Goal: Task Accomplishment & Management: Manage account settings

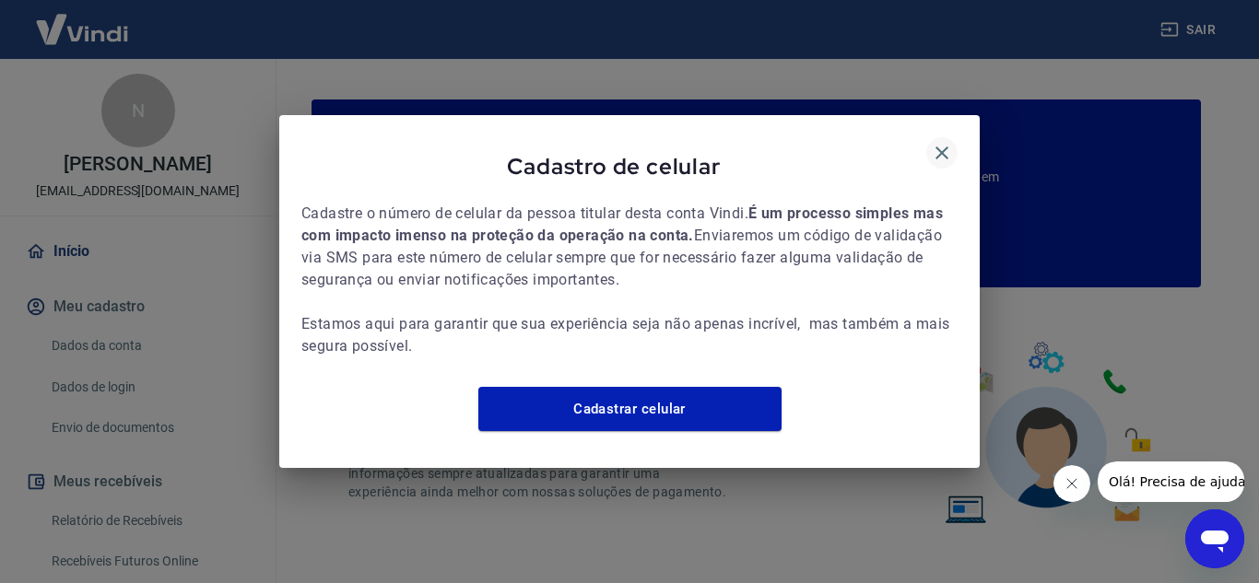
click at [941, 145] on icon "button" at bounding box center [942, 153] width 22 height 22
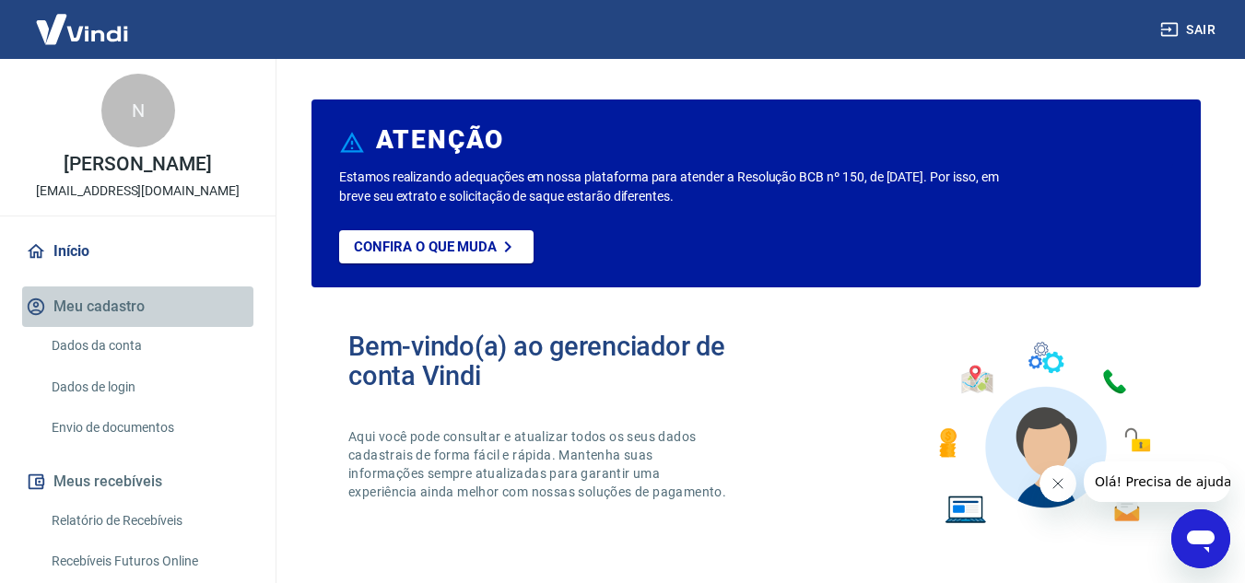
click at [174, 303] on button "Meu cadastro" at bounding box center [137, 307] width 231 height 41
click at [123, 308] on button "Meu cadastro" at bounding box center [137, 307] width 231 height 41
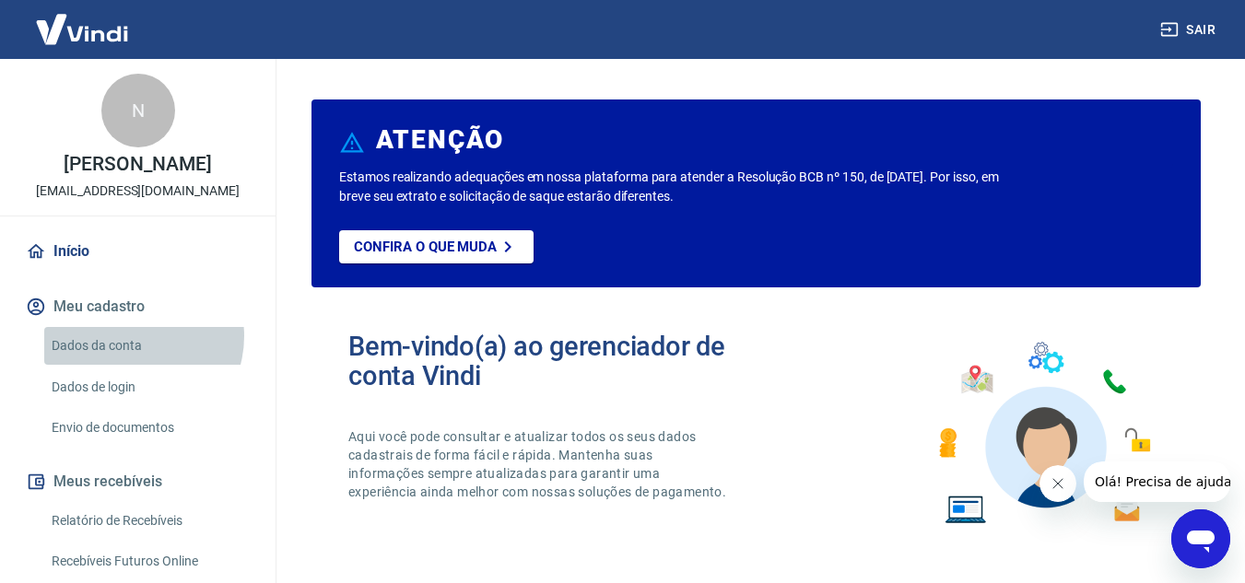
click at [132, 336] on link "Dados da conta" at bounding box center [148, 346] width 209 height 38
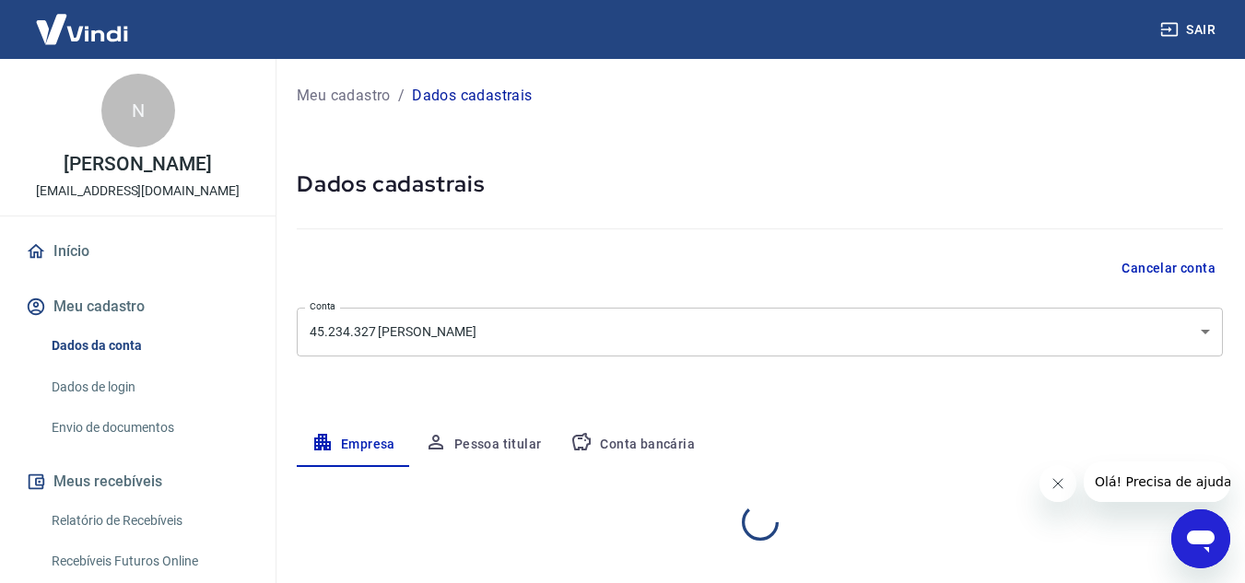
select select "SP"
select select "business"
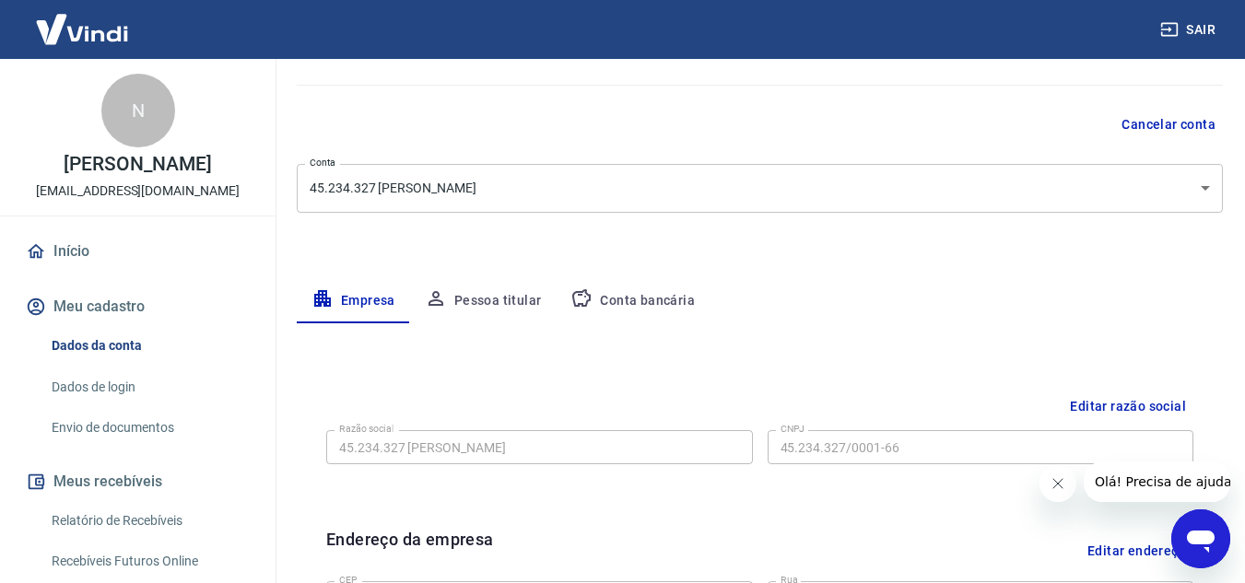
scroll to position [178, 0]
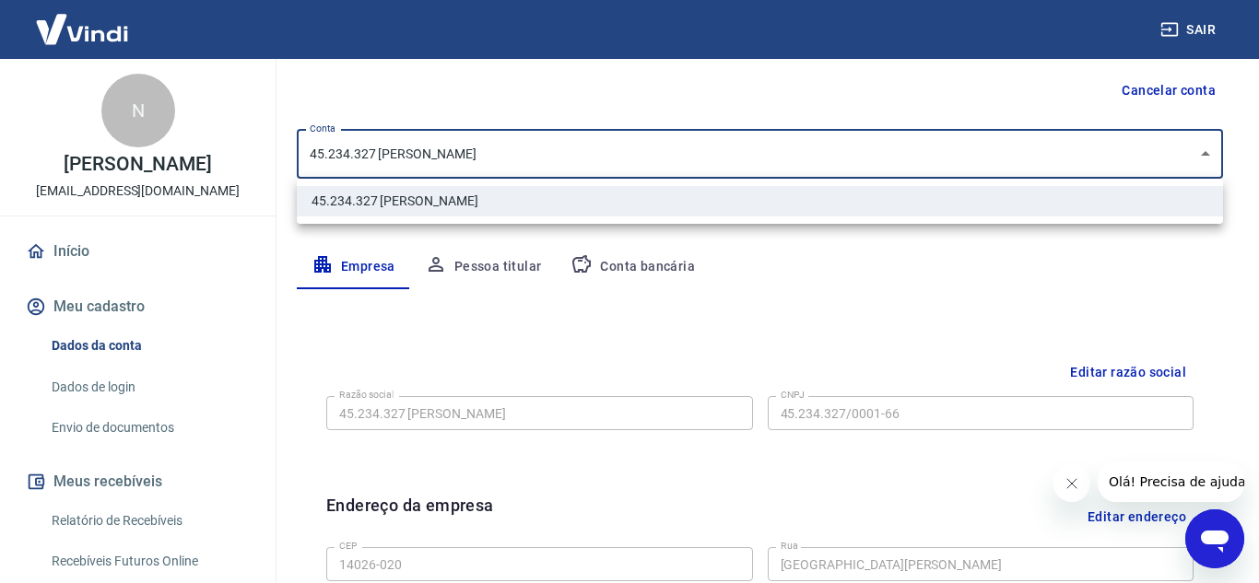
click at [929, 143] on body "Sair N Nayara Loureano Da Silva nlsmedic@outlook.com Início Meu cadastro Dados …" at bounding box center [629, 113] width 1259 height 583
click at [929, 143] on div at bounding box center [629, 291] width 1259 height 583
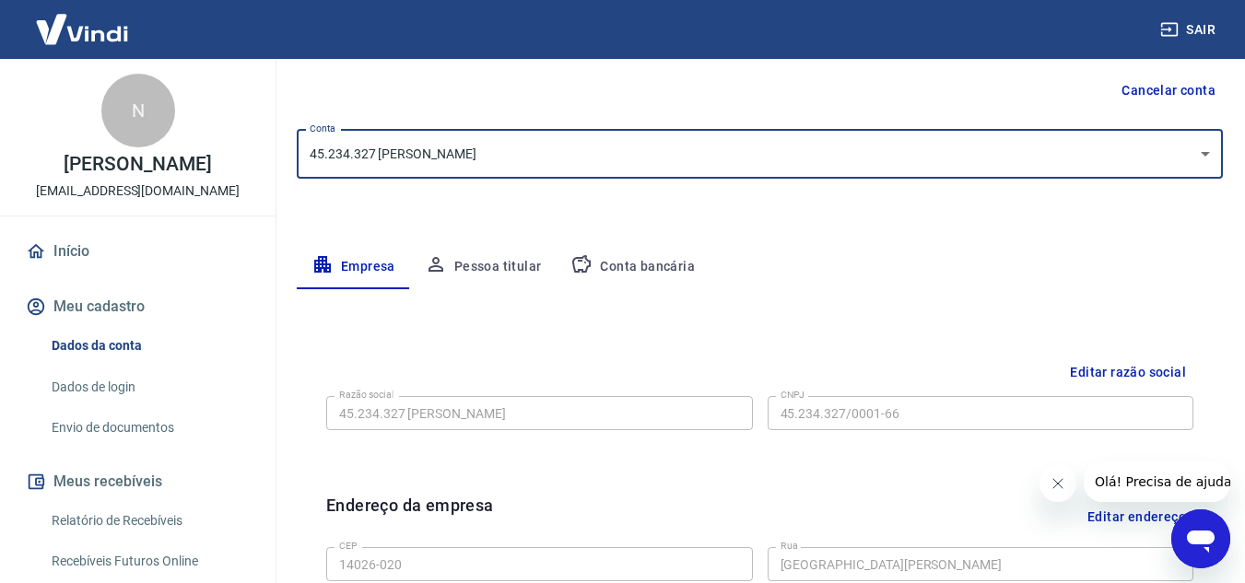
click at [660, 253] on button "Conta bancária" at bounding box center [633, 267] width 154 height 44
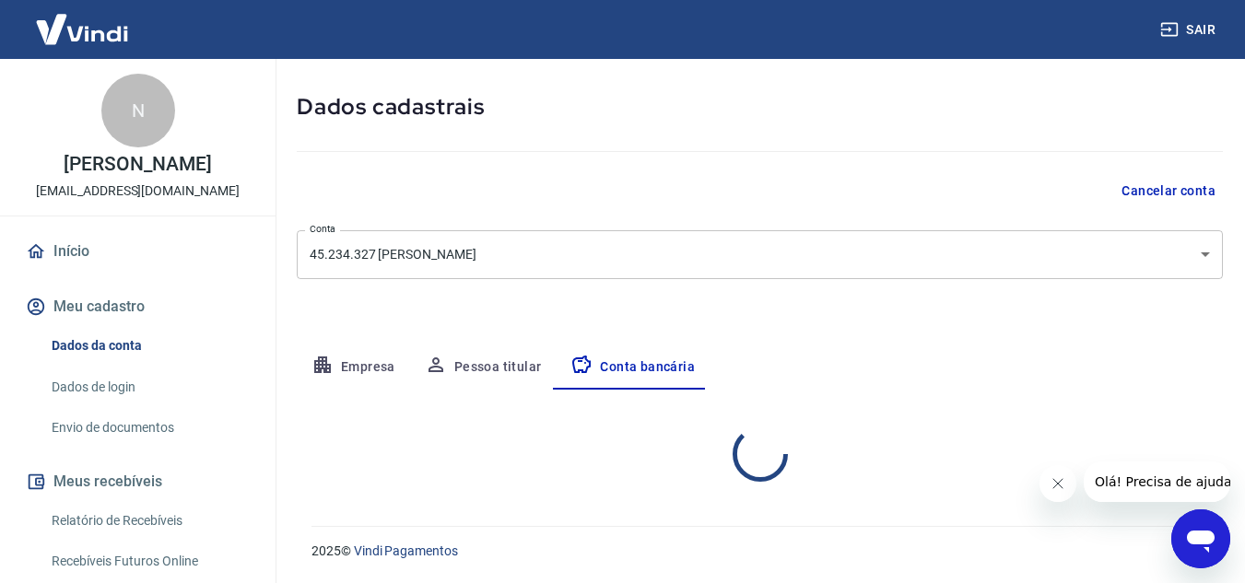
select select "1"
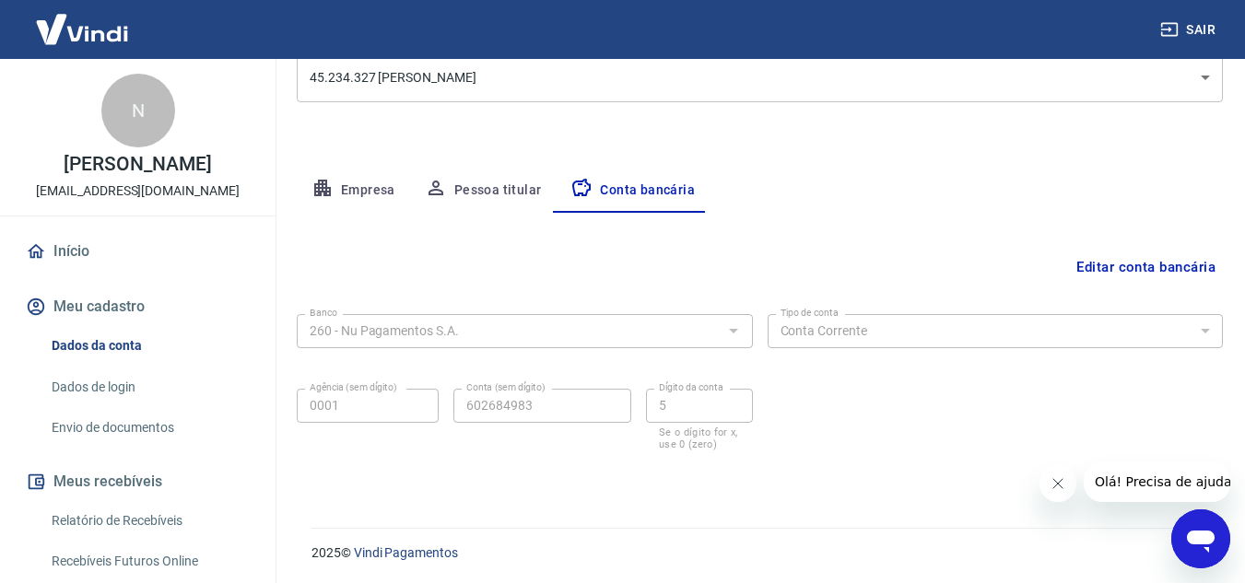
scroll to position [256, 0]
click at [1121, 271] on button "Editar conta bancária" at bounding box center [1146, 265] width 154 height 35
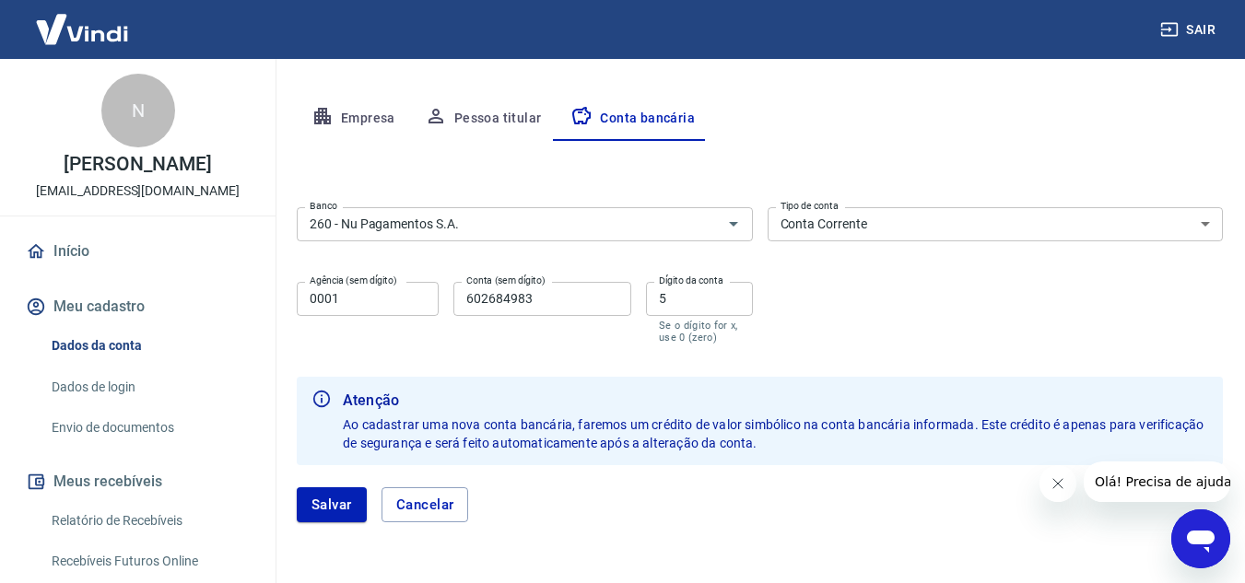
scroll to position [339, 0]
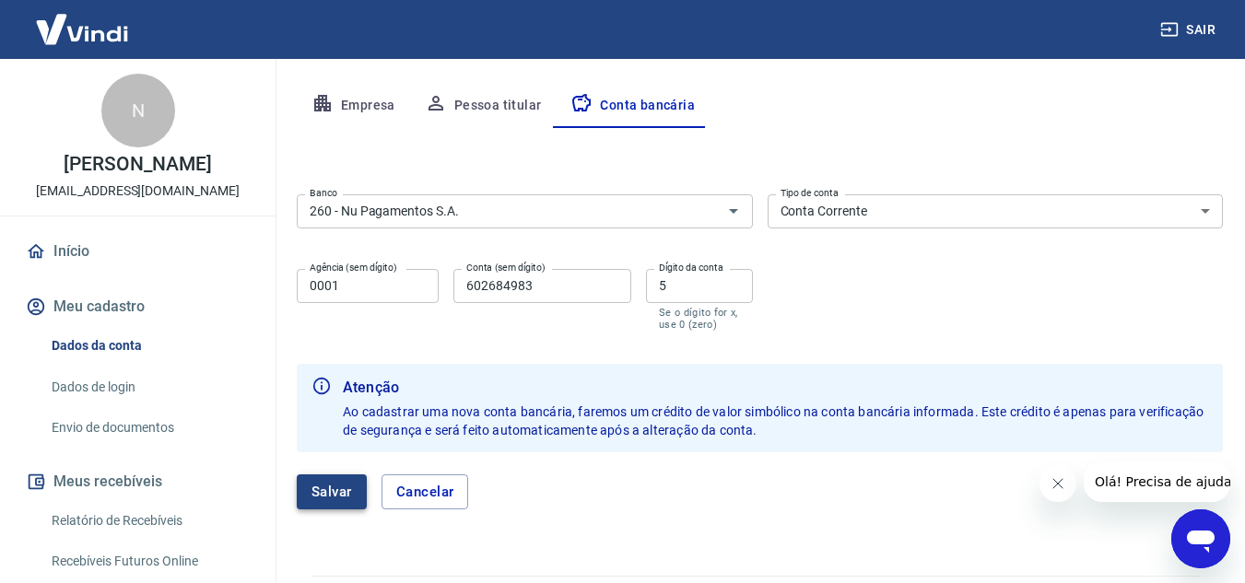
click at [315, 485] on button "Salvar" at bounding box center [332, 492] width 70 height 35
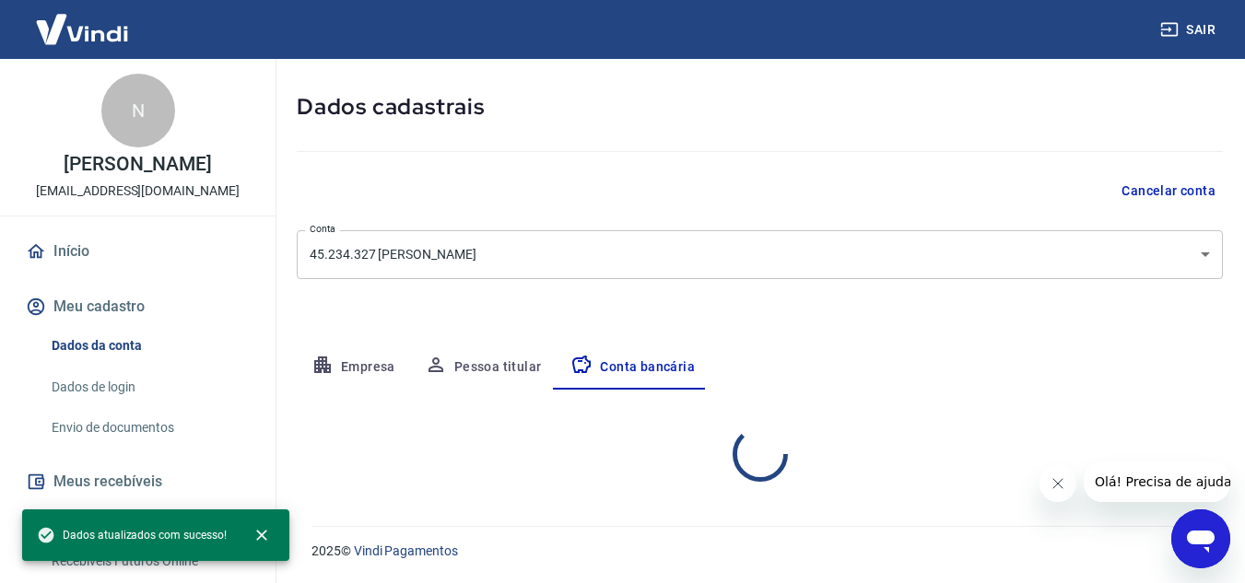
select select "1"
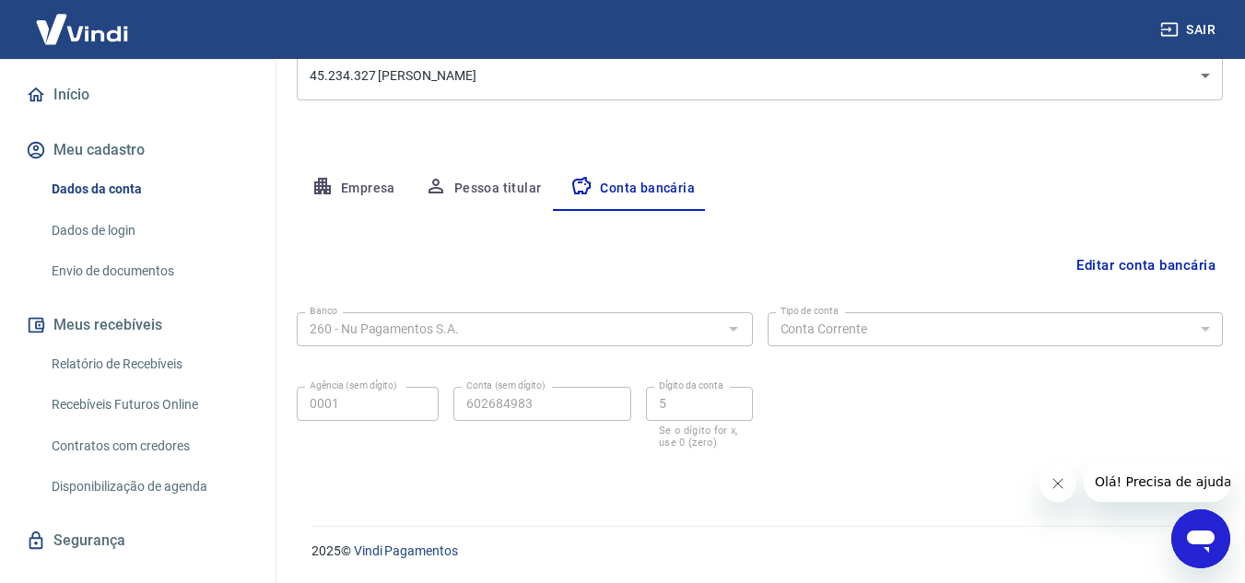
scroll to position [190, 0]
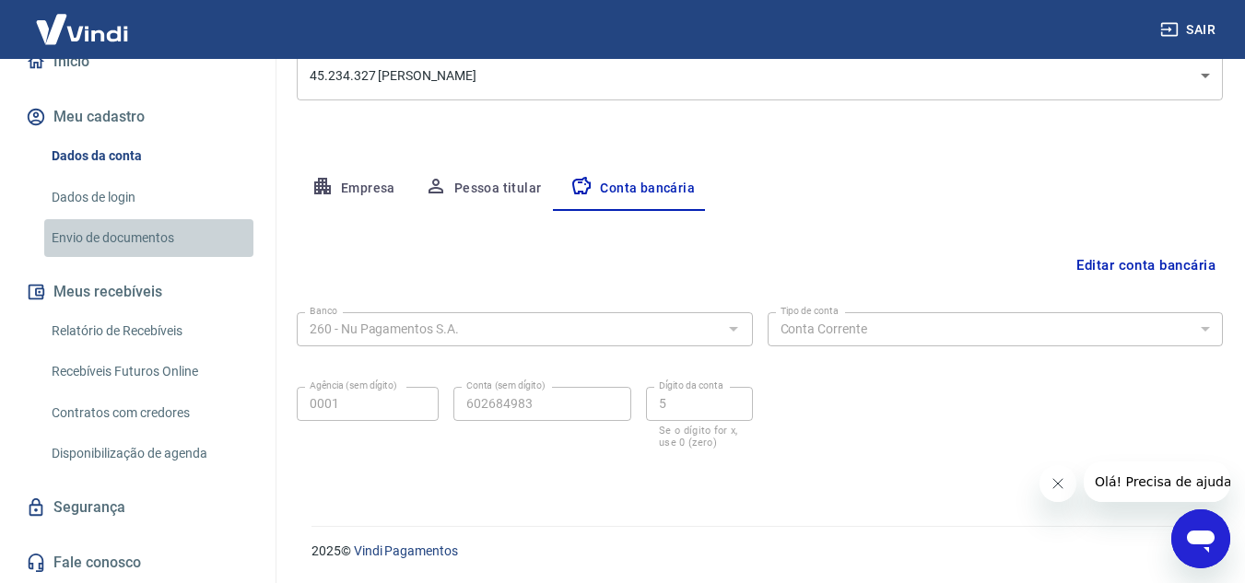
click at [159, 233] on link "Envio de documentos" at bounding box center [148, 238] width 209 height 38
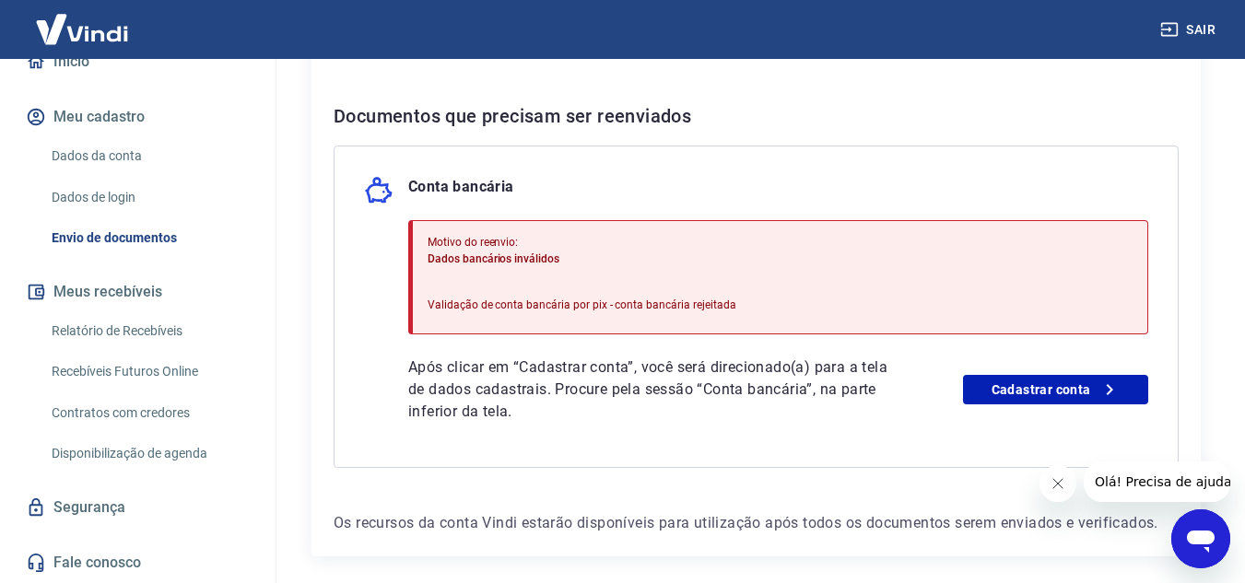
scroll to position [390, 0]
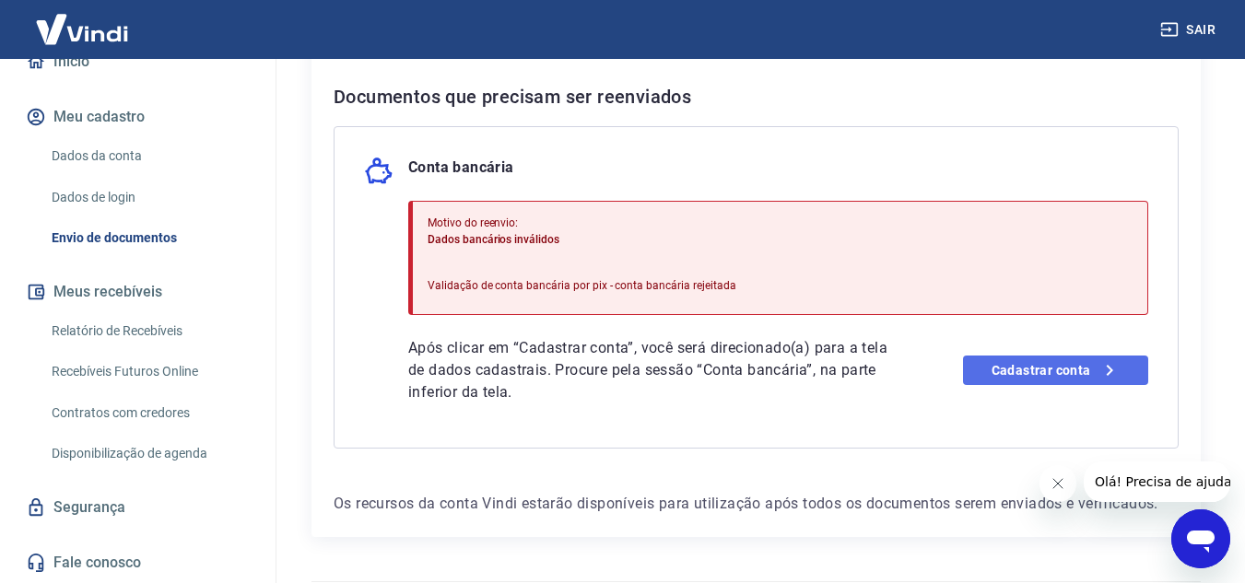
click at [1030, 365] on link "Cadastrar conta" at bounding box center [1055, 370] width 185 height 29
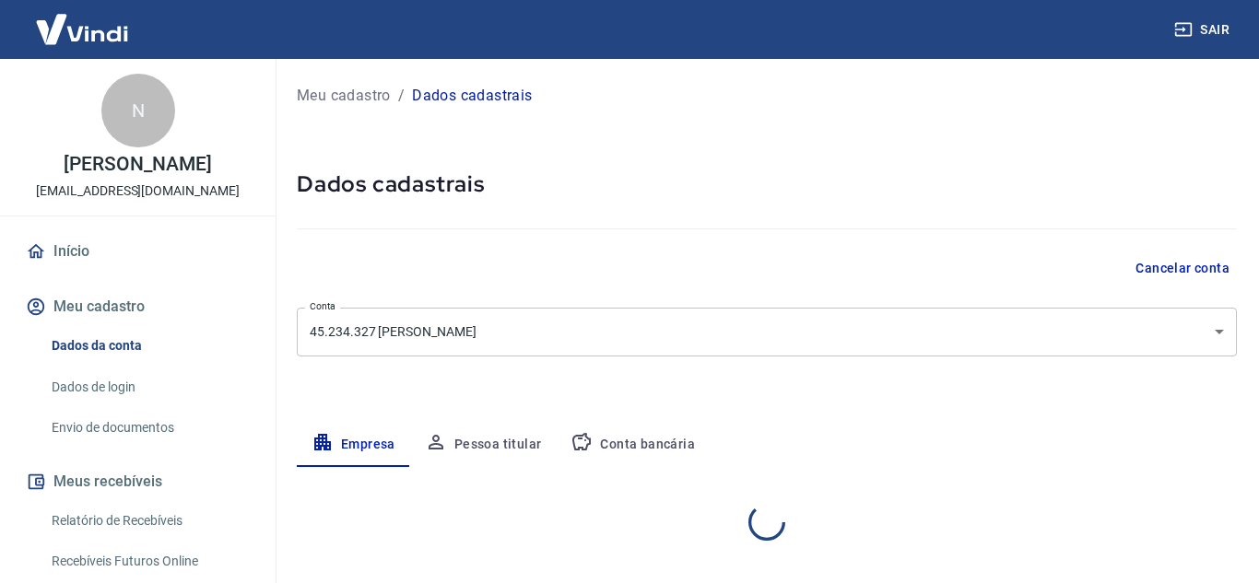
select select "SP"
select select "business"
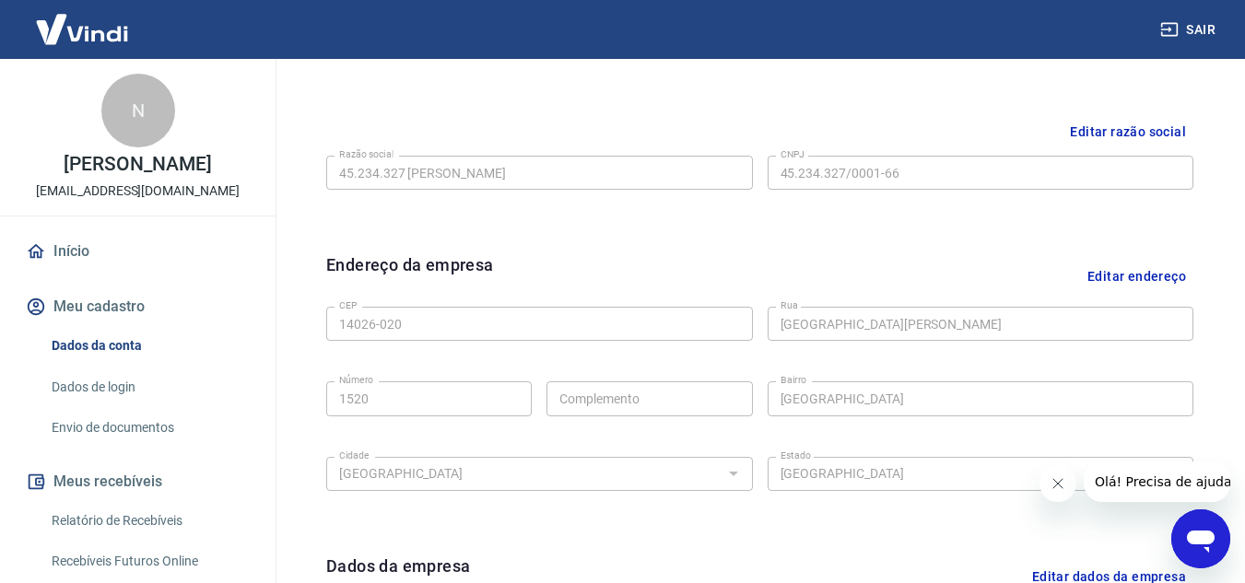
scroll to position [347, 0]
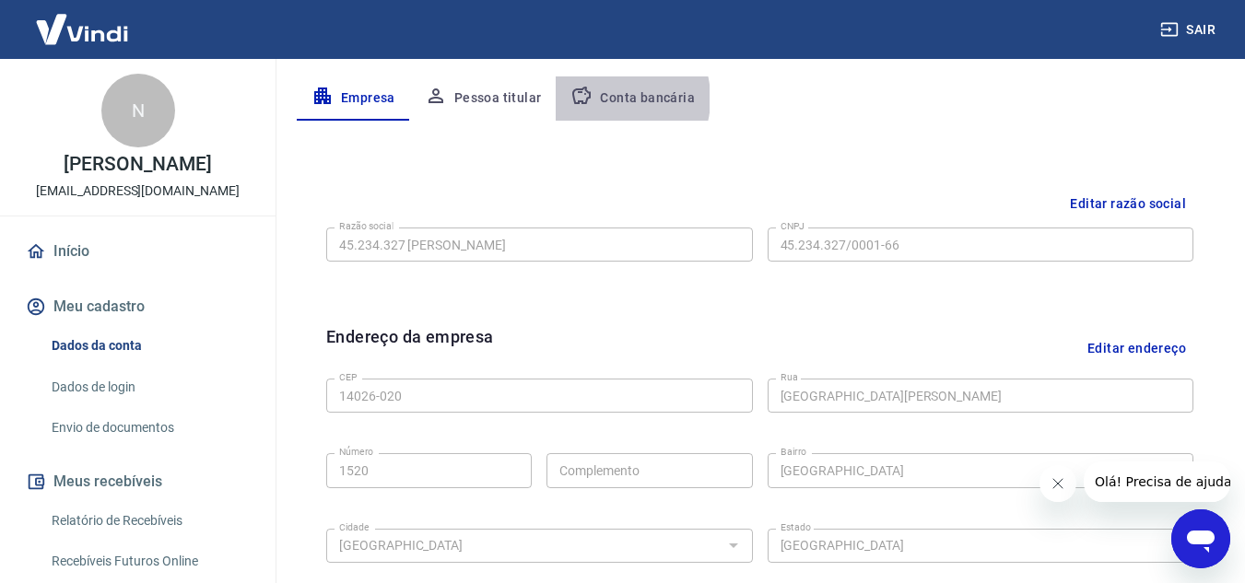
click at [606, 99] on button "Conta bancária" at bounding box center [633, 98] width 154 height 44
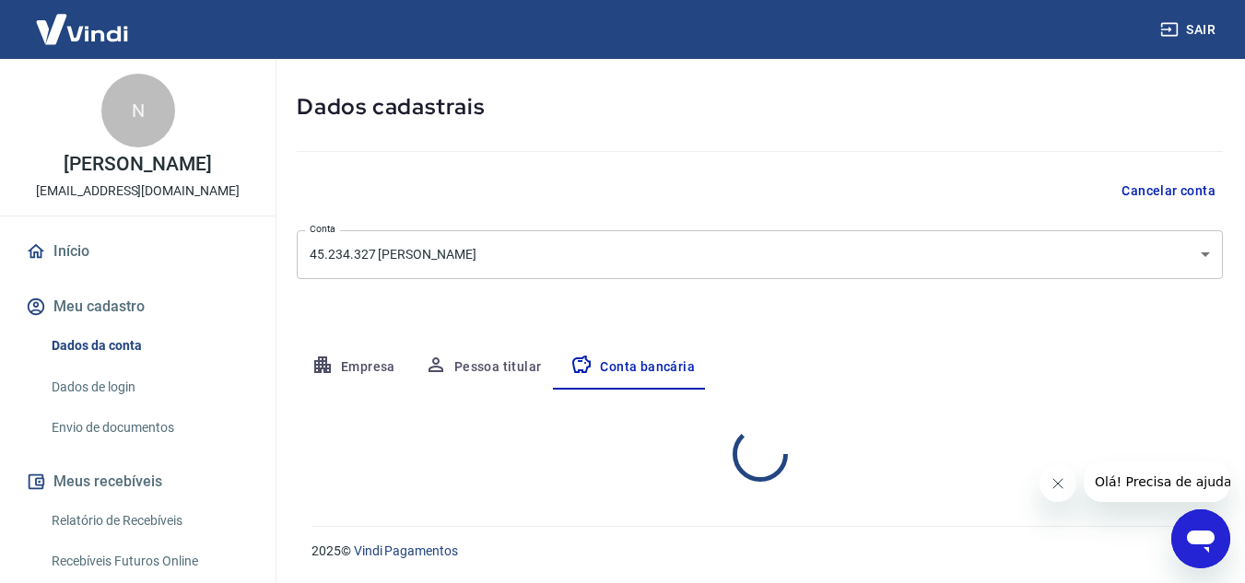
select select "1"
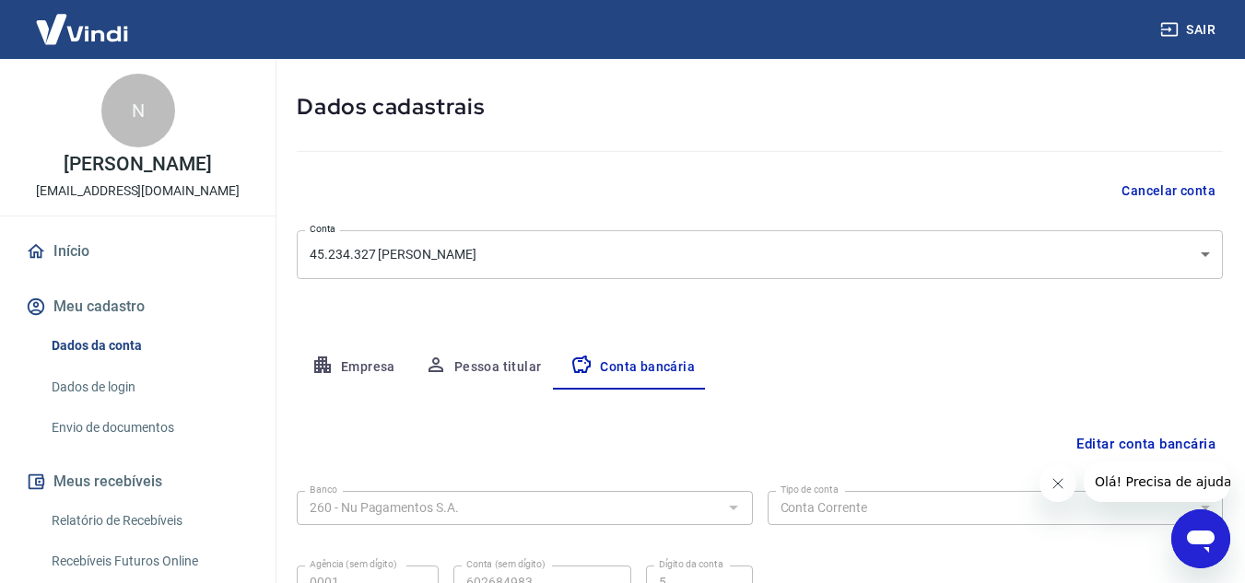
scroll to position [256, 0]
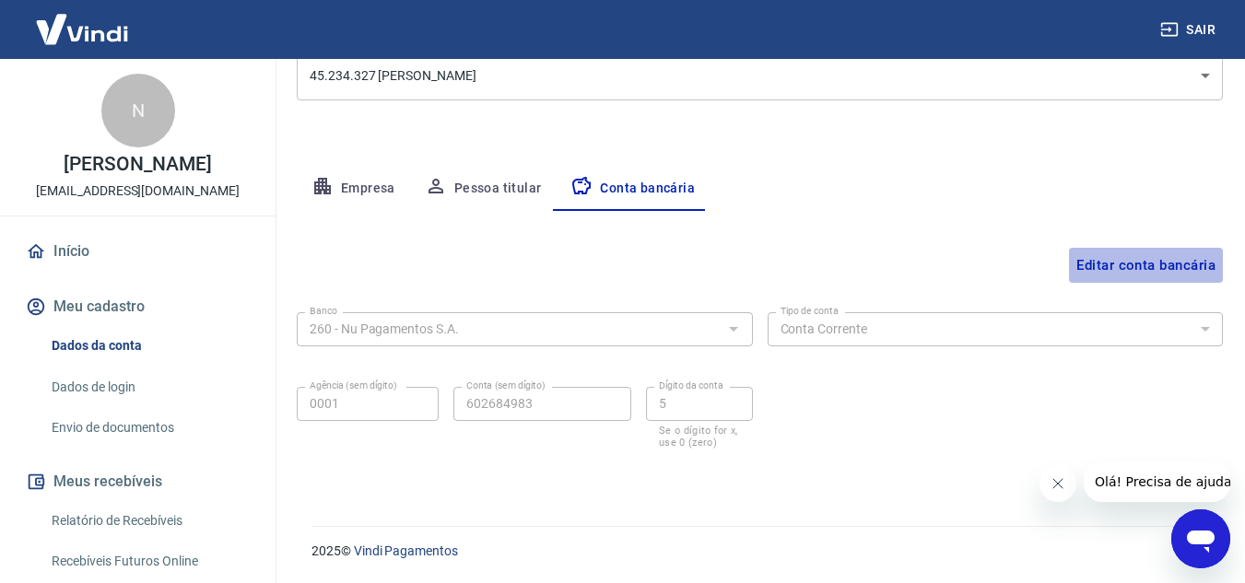
click at [1111, 265] on button "Editar conta bancária" at bounding box center [1146, 265] width 154 height 35
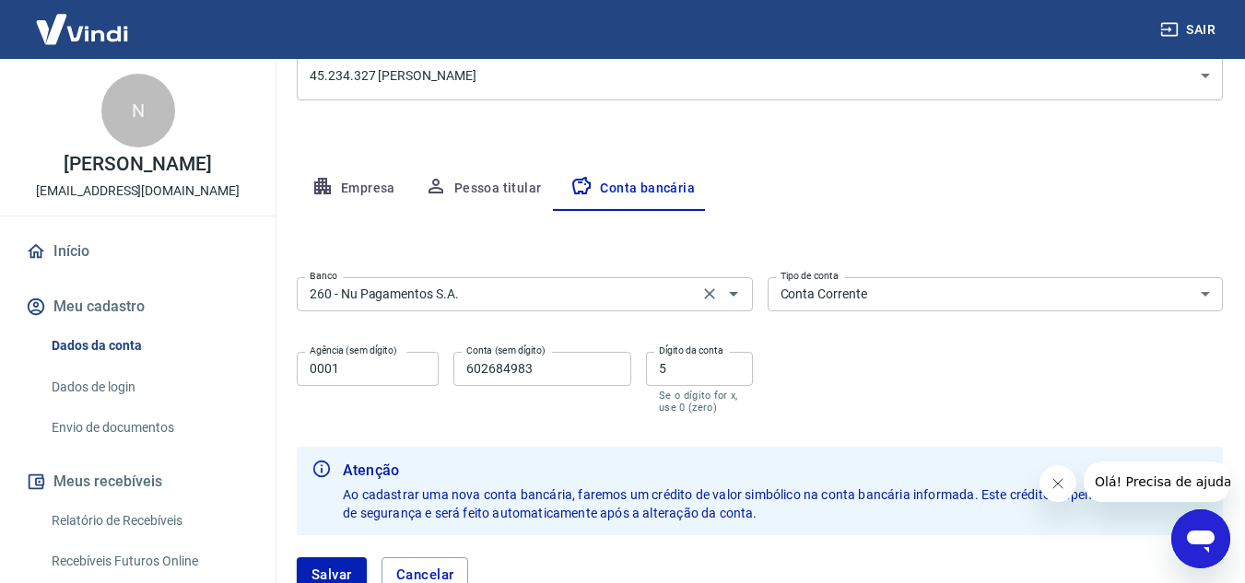
click at [688, 284] on input "260 - Nu Pagamentos S.A." at bounding box center [497, 294] width 391 height 23
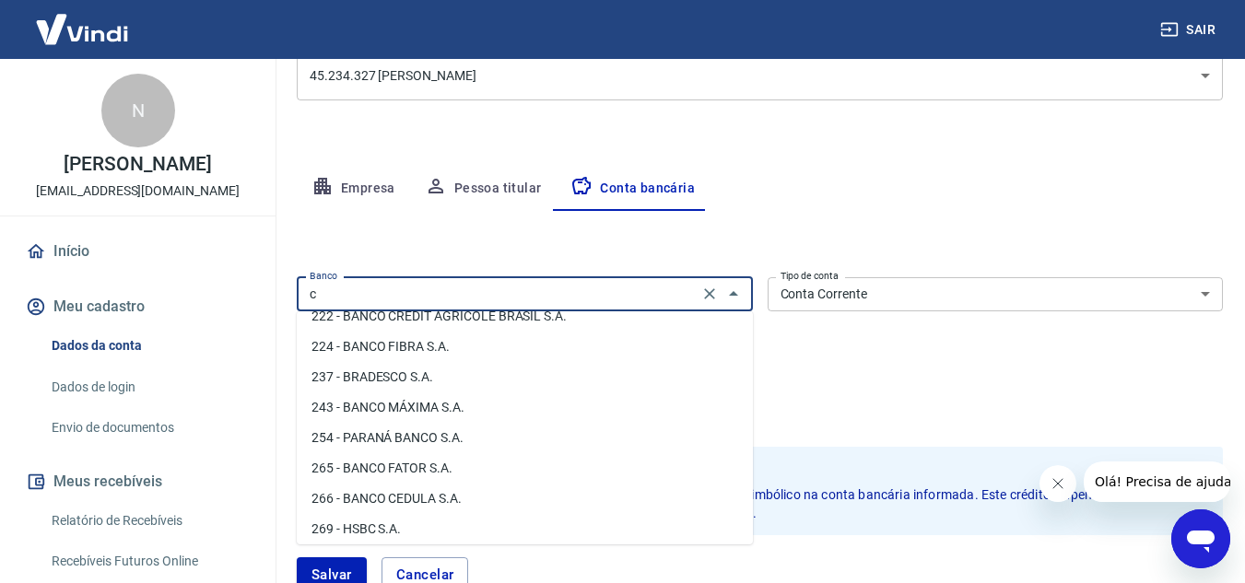
scroll to position [0, 0]
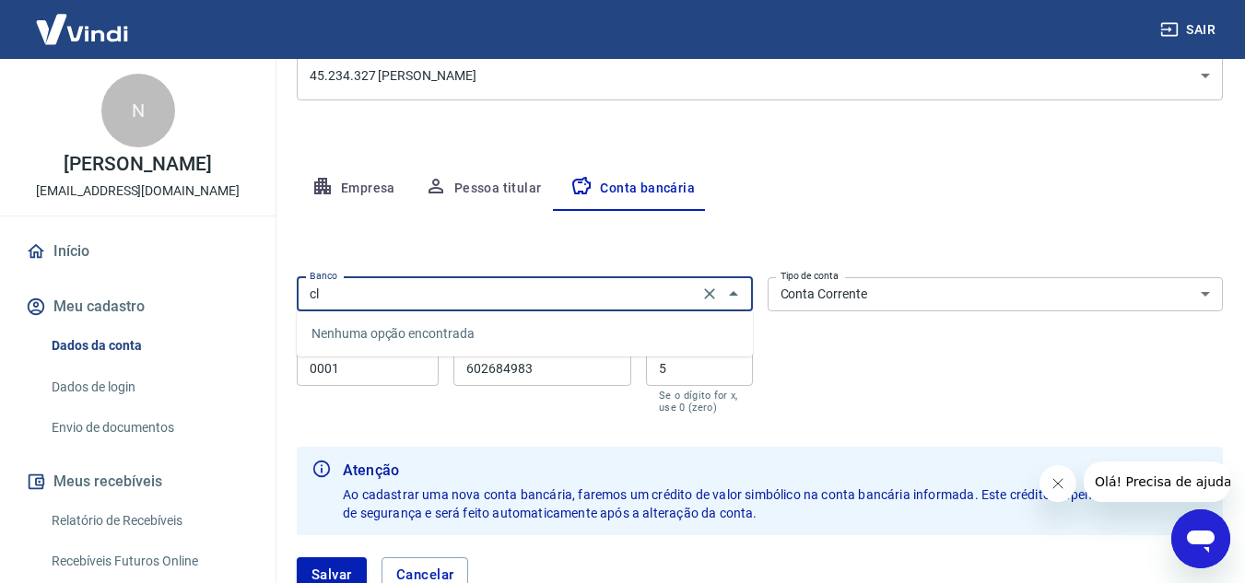
type input "c"
type input "5"
click at [600, 327] on li "260 - Nu Pagamentos S.A." at bounding box center [525, 334] width 456 height 30
type input "260 - Nu Pagamentos S.A."
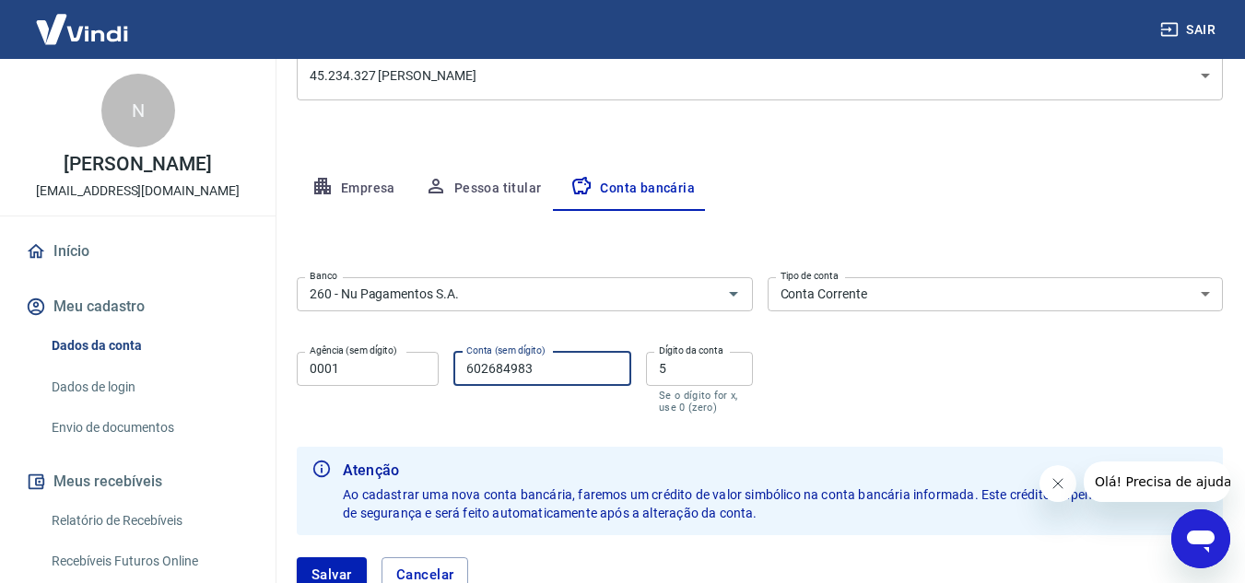
click at [568, 373] on input "602684983" at bounding box center [542, 369] width 178 height 34
click at [610, 436] on form "Banco 260 - Nu Pagamentos S.A. Banco Tipo de conta Conta Corrente Conta Poupanç…" at bounding box center [760, 442] width 926 height 345
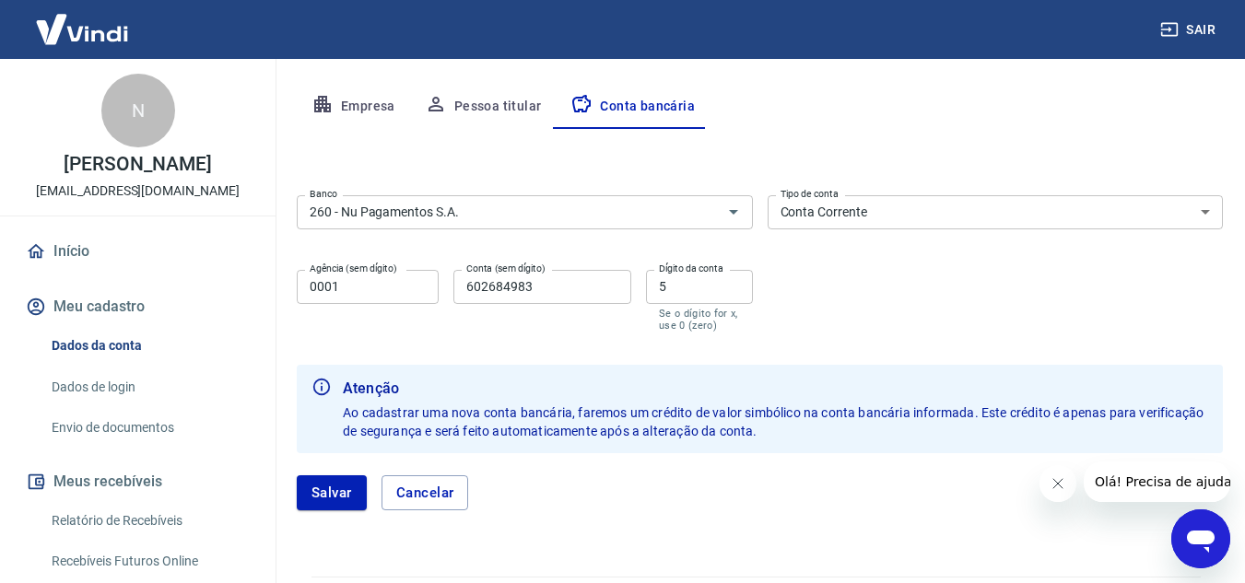
scroll to position [354, 0]
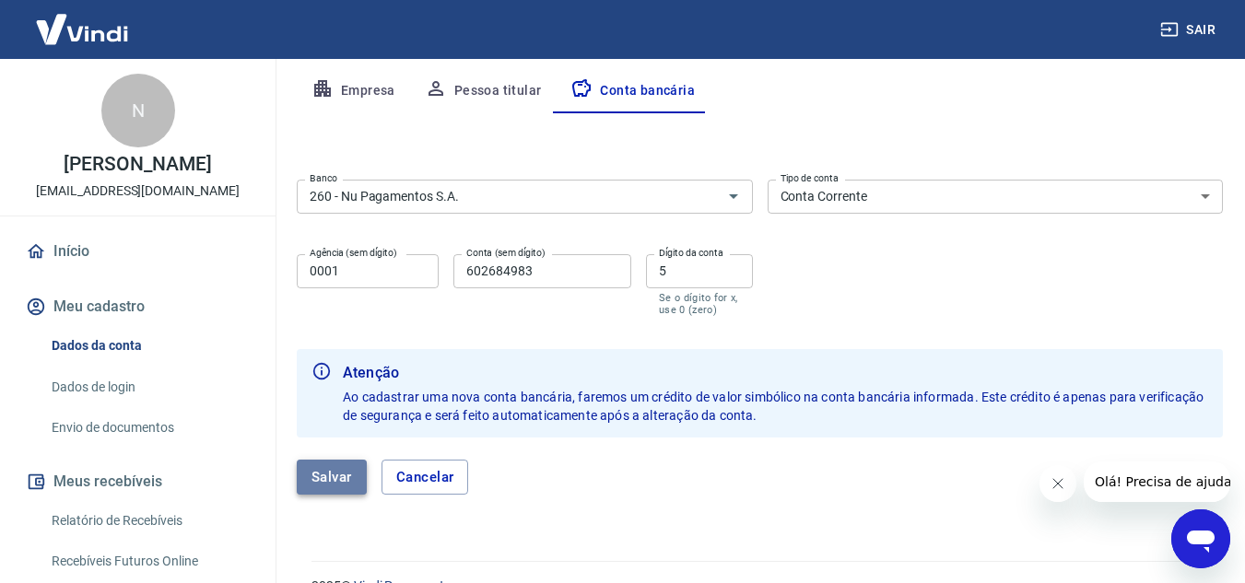
click at [332, 475] on button "Salvar" at bounding box center [332, 477] width 70 height 35
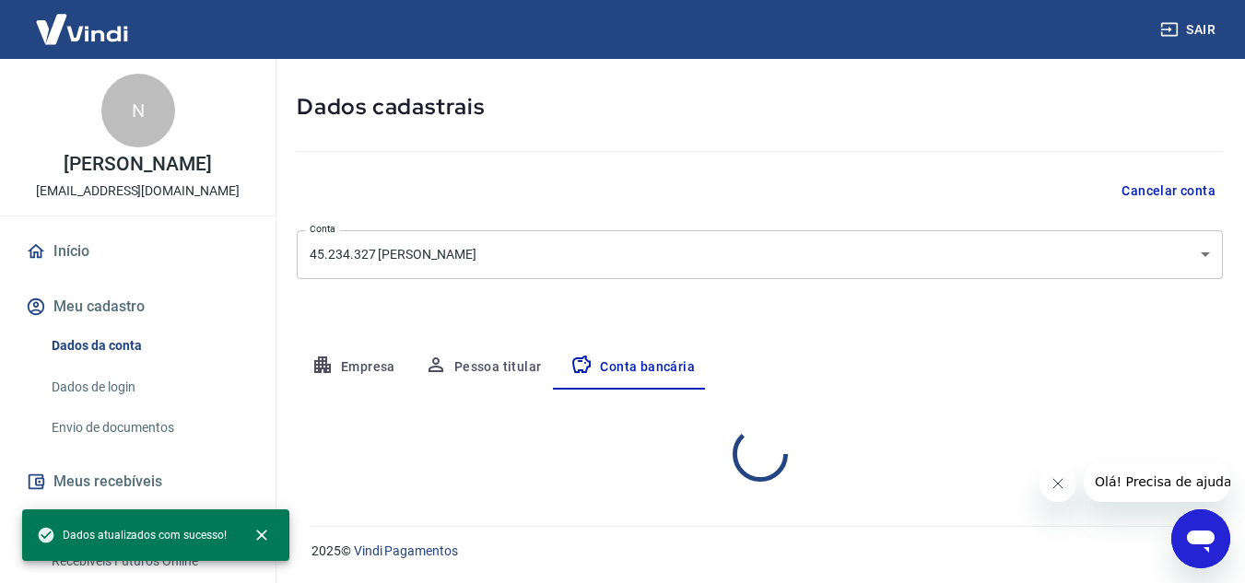
select select "1"
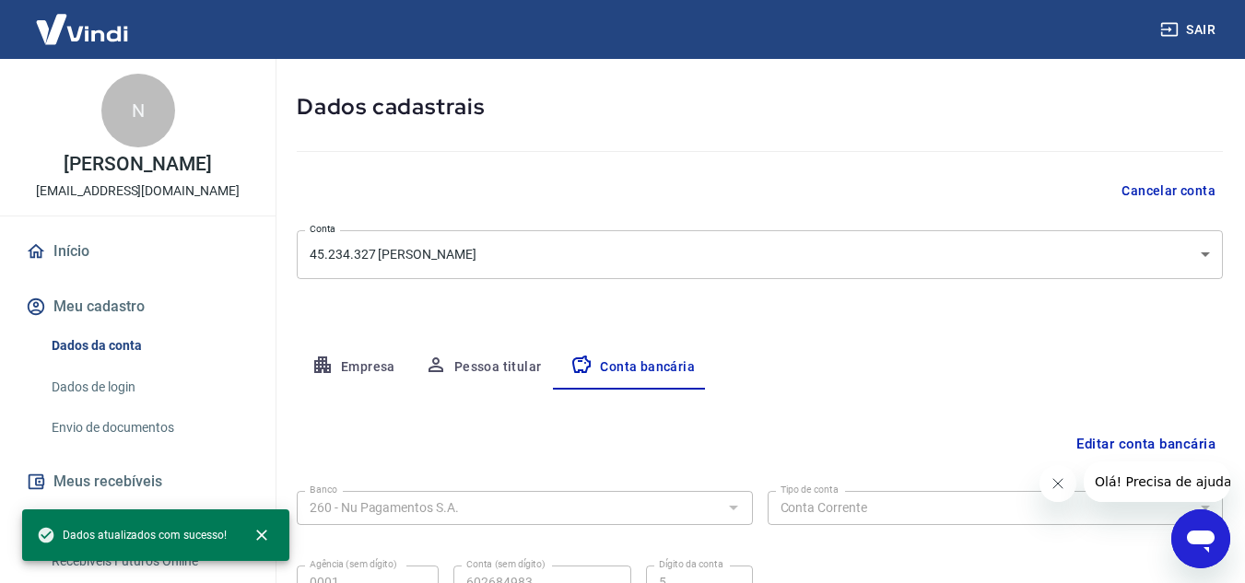
scroll to position [256, 0]
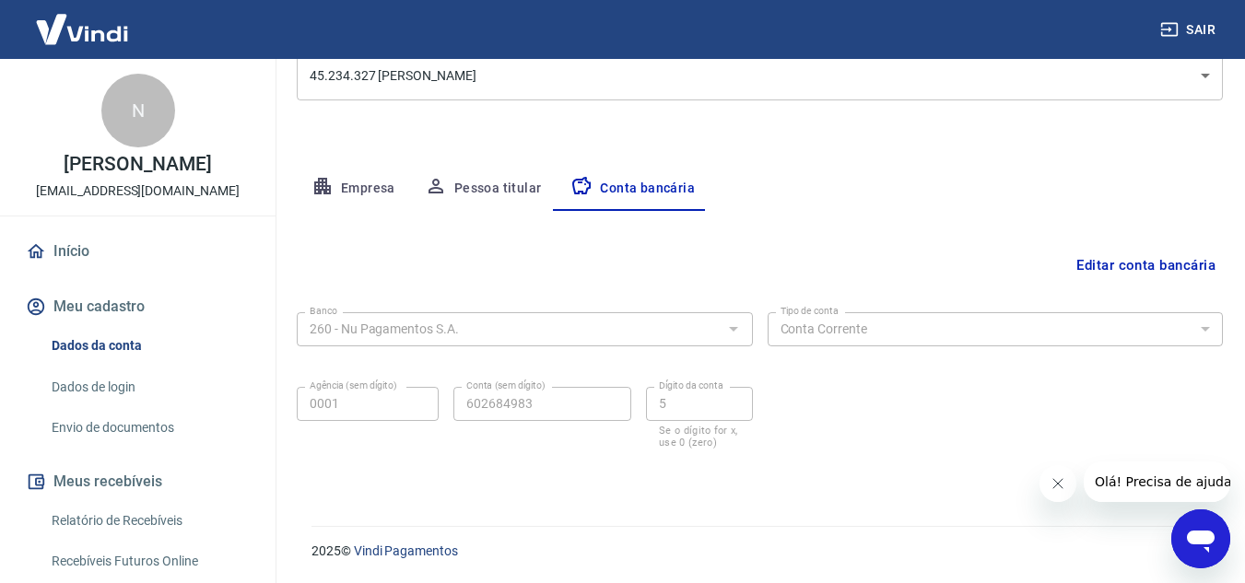
click at [1063, 487] on icon "Fechar mensagem da empresa" at bounding box center [1057, 483] width 15 height 15
